Goal: Transaction & Acquisition: Purchase product/service

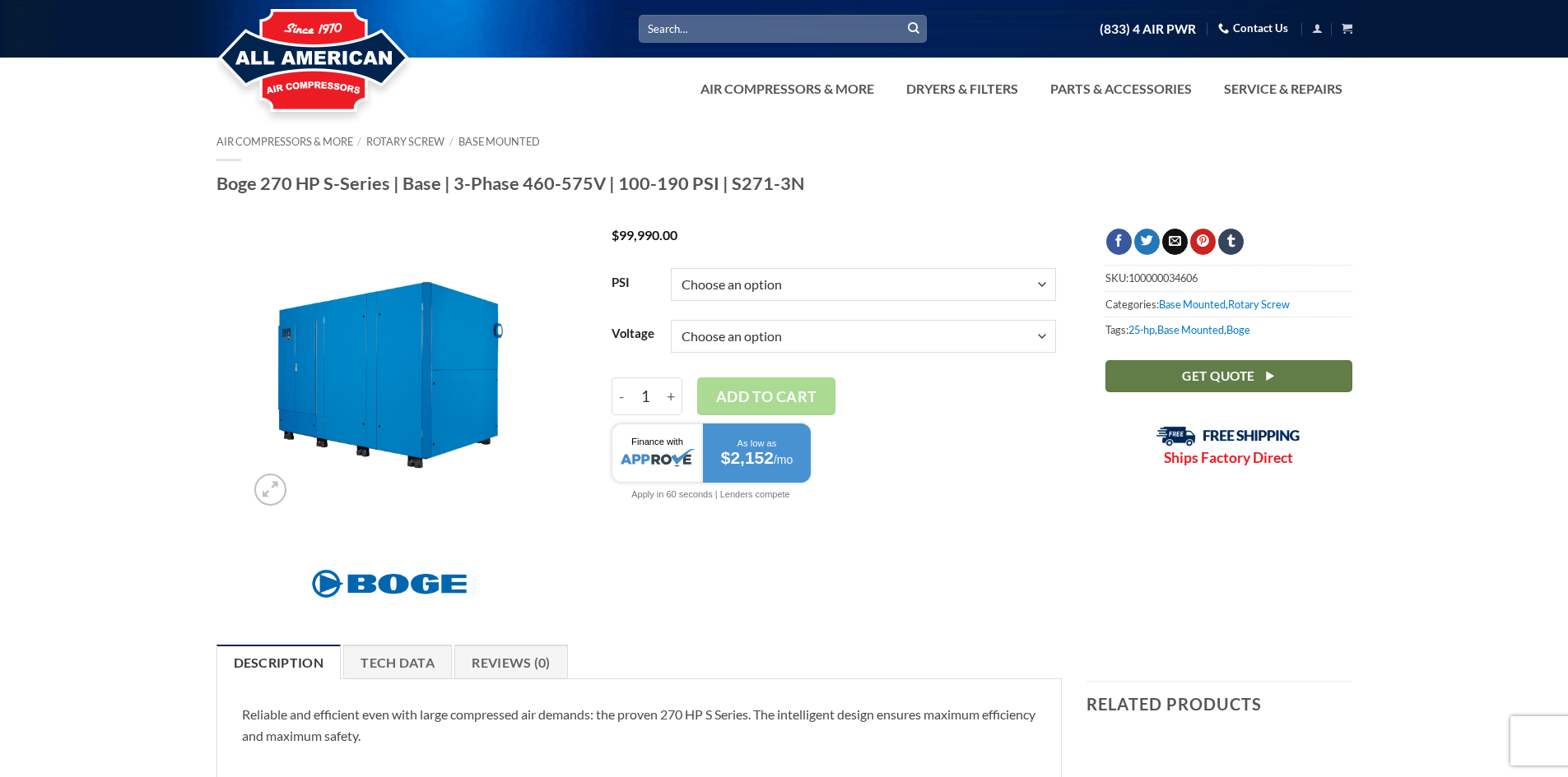
click at [1044, 286] on select "Choose an option 100 125 150 190" at bounding box center [863, 285] width 385 height 33
click at [671, 268] on select "Choose an option 100 125 150 190" at bounding box center [863, 285] width 385 height 33
select select "150"
click at [1046, 335] on select "Choose an option 3/60/460V 3/60/575V" at bounding box center [863, 336] width 385 height 33
select select "3-60-575v"
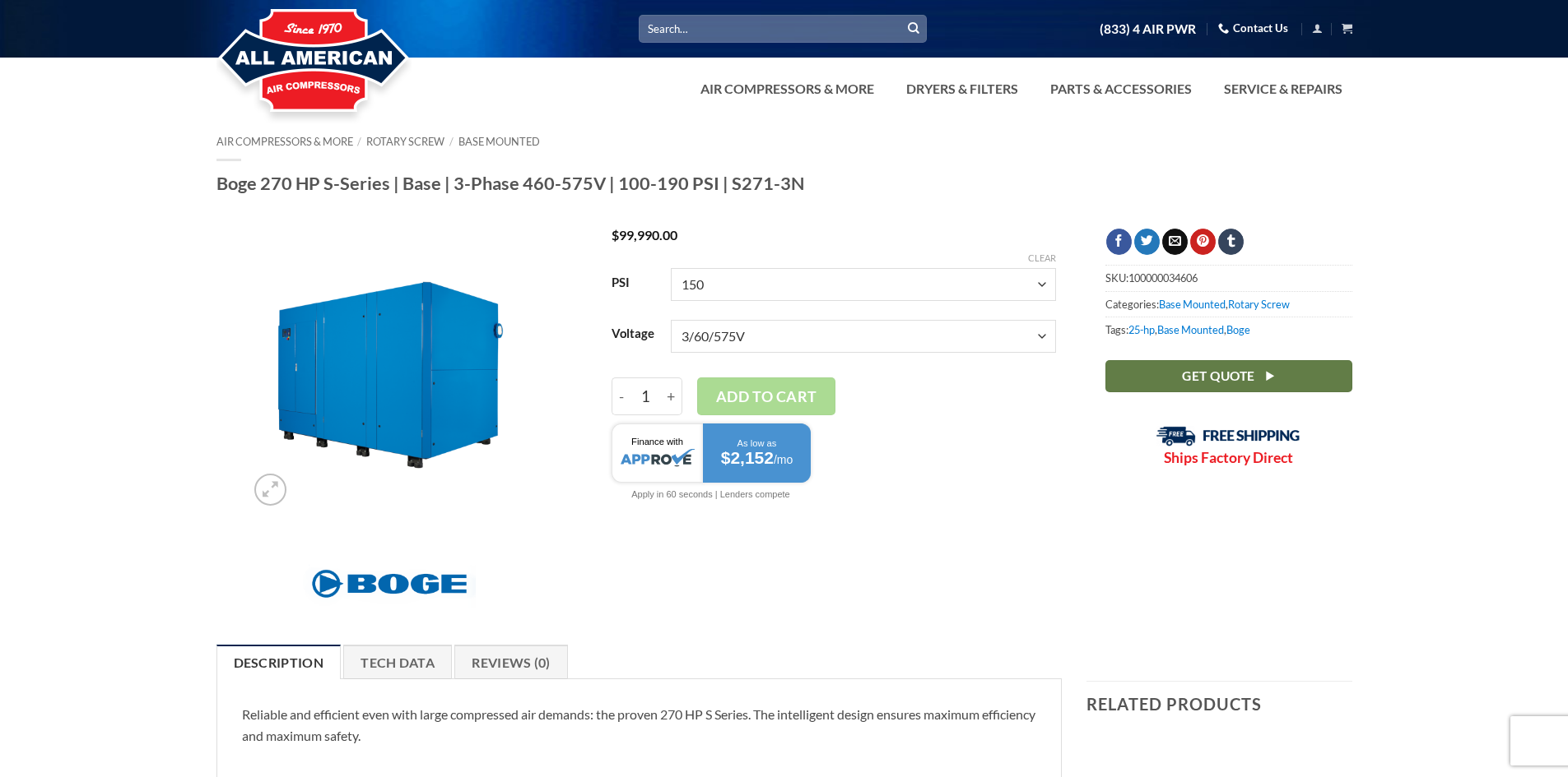
click at [671, 320] on select "Choose an option 3/60/460V 3/60/575V" at bounding box center [863, 336] width 385 height 33
select select "150"
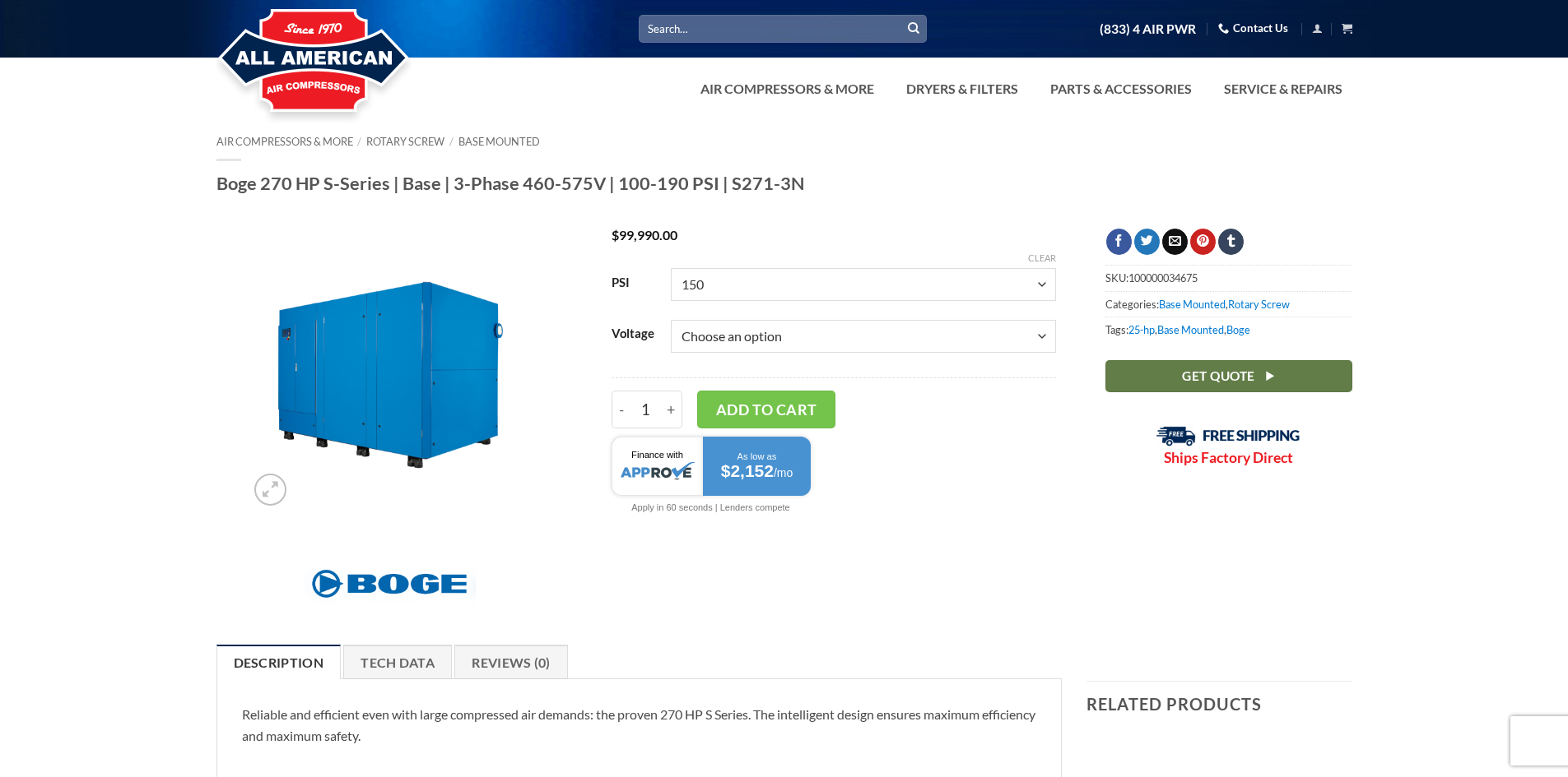
click at [1004, 401] on div "- Boge 270 HP S-Series | Base | 3-Phase 460-575V | 100-190 PSI | S271-3N quanti…" at bounding box center [833, 410] width 444 height 38
